Goal: Communication & Community: Answer question/provide support

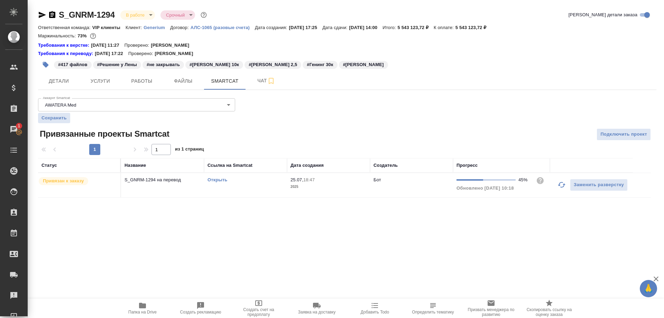
click at [14, 129] on div "Чаты" at bounding box center [5, 129] width 17 height 10
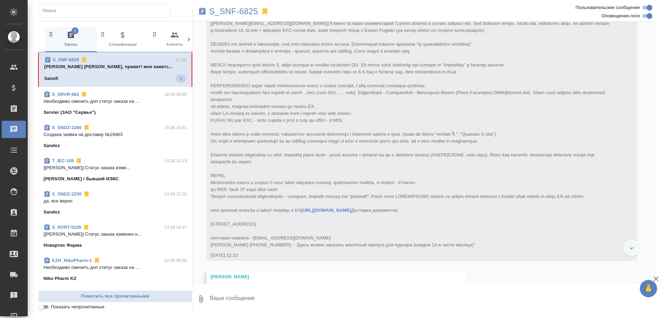
scroll to position [191, 0]
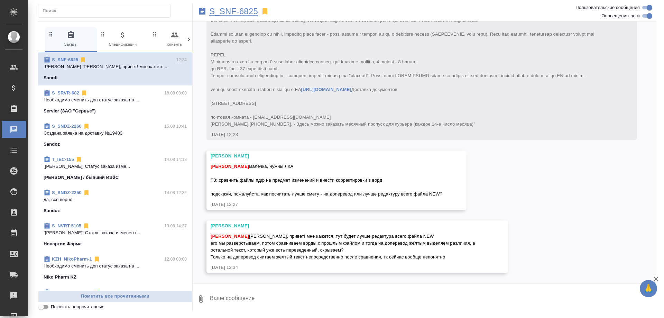
click at [235, 12] on p "S_SNF-6825" at bounding box center [233, 11] width 49 height 7
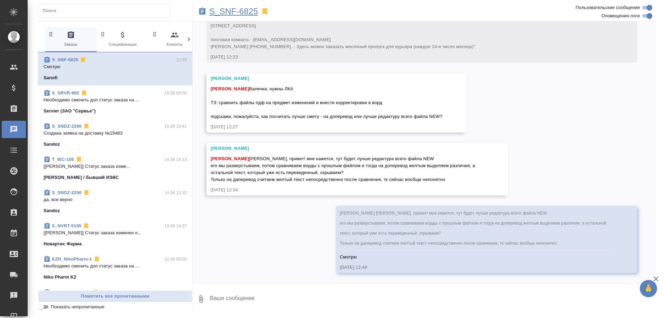
scroll to position [268, 0]
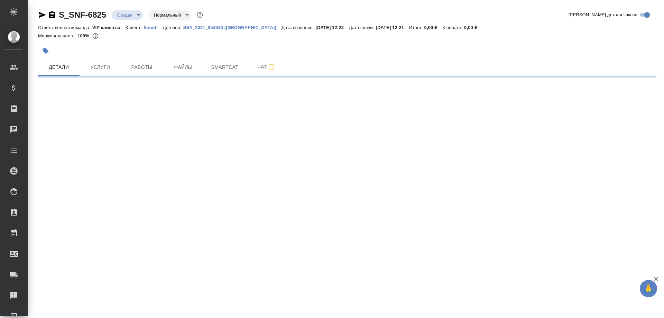
select select "RU"
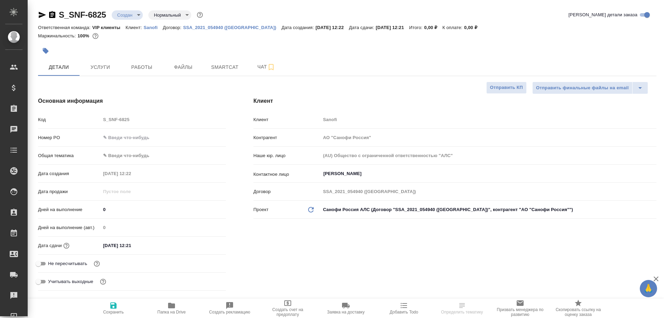
type textarea "x"
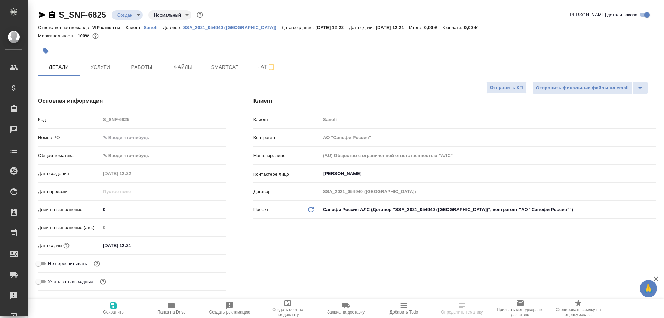
type textarea "x"
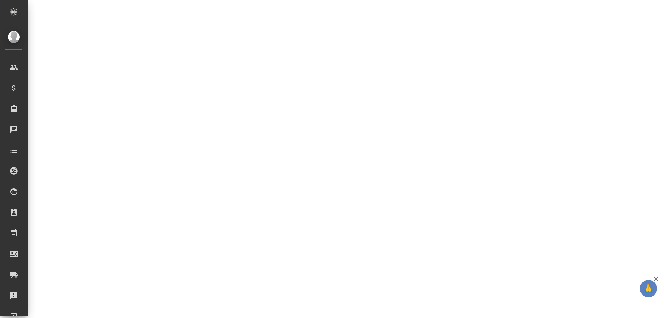
select select "RU"
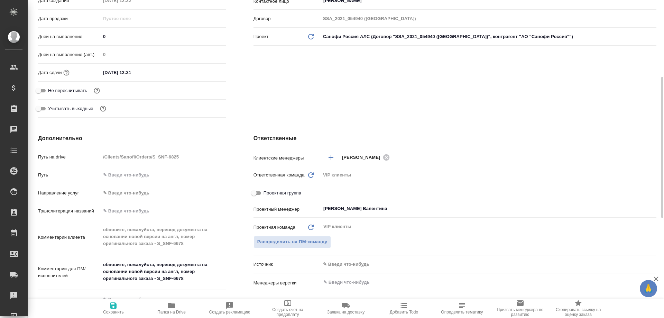
type textarea "x"
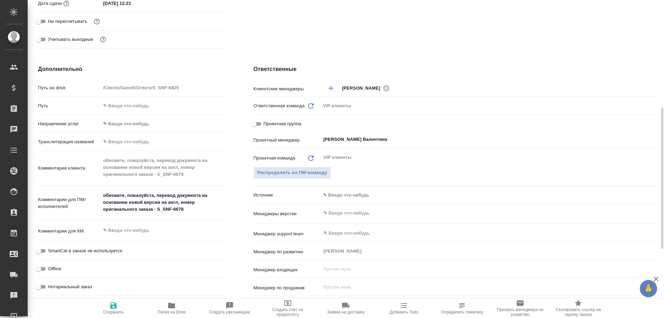
click at [174, 308] on icon "button" at bounding box center [171, 306] width 7 height 6
type textarea "x"
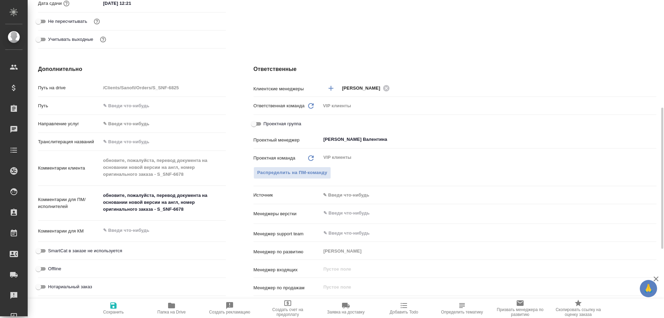
type textarea "x"
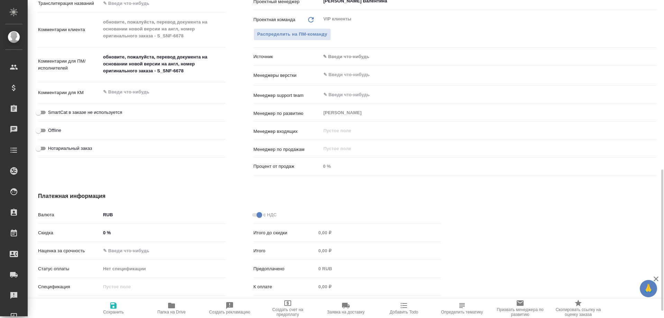
scroll to position [173, 0]
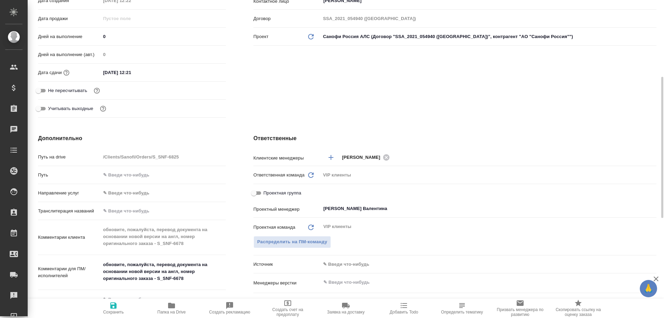
click at [175, 308] on icon "button" at bounding box center [172, 305] width 8 height 8
type textarea "x"
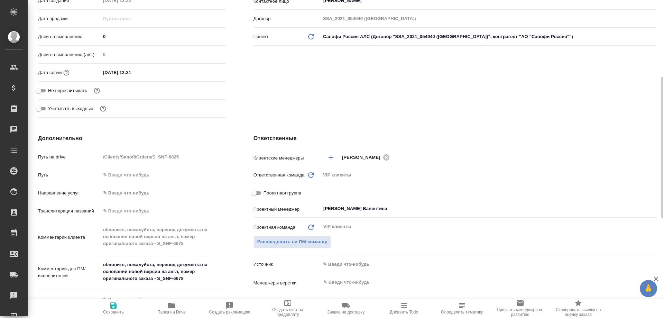
type textarea "x"
drag, startPoint x: 157, startPoint y: 280, endPoint x: 186, endPoint y: 280, distance: 28.0
click at [186, 280] on textarea "обновите, пожалуйста, перевод документа на основании новой версии на англ, номе…" at bounding box center [163, 272] width 125 height 26
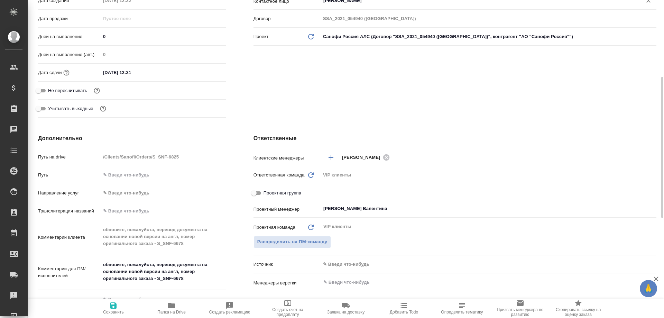
type textarea "x"
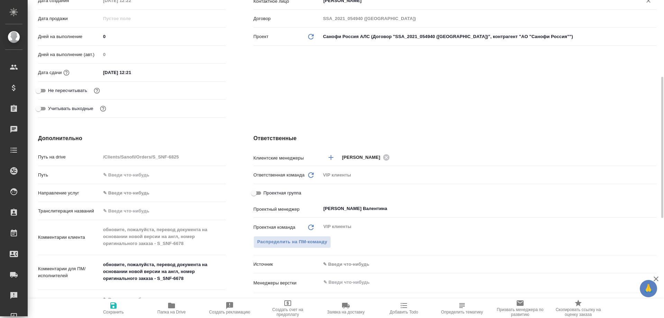
type textarea "x"
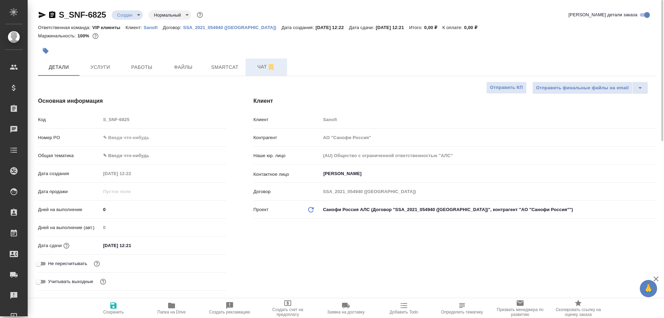
type textarea "x"
click at [259, 70] on span "Чат" at bounding box center [266, 67] width 33 height 9
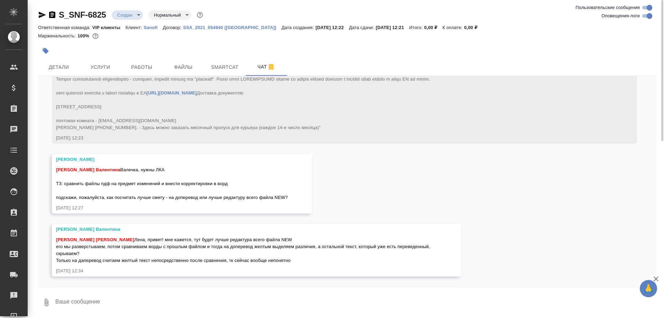
scroll to position [221, 0]
click at [97, 304] on textarea at bounding box center [356, 303] width 602 height 24
click at [102, 195] on button "Ответить на сообщение" at bounding box center [94, 198] width 76 height 13
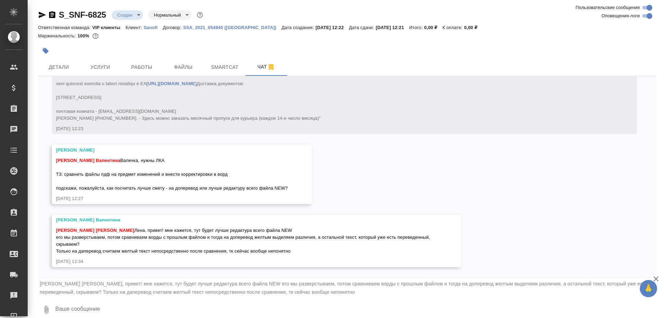
click at [92, 310] on textarea at bounding box center [356, 310] width 602 height 24
type textarea "C"
type textarea "Смотрю"
click at [648, 309] on icon "submit" at bounding box center [651, 309] width 7 height 6
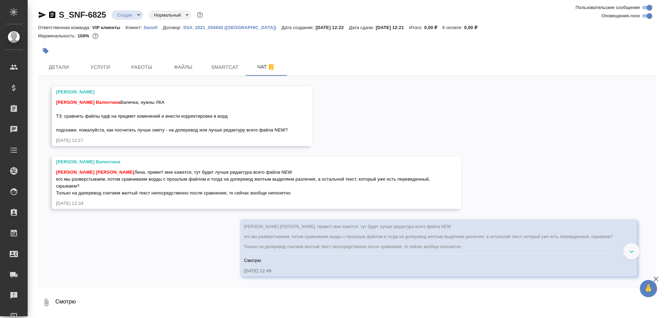
scroll to position [289, 0]
click at [42, 14] on icon "button" at bounding box center [42, 15] width 7 height 6
click at [41, 16] on icon "button" at bounding box center [42, 15] width 7 height 6
